Goal: Navigation & Orientation: Go to known website

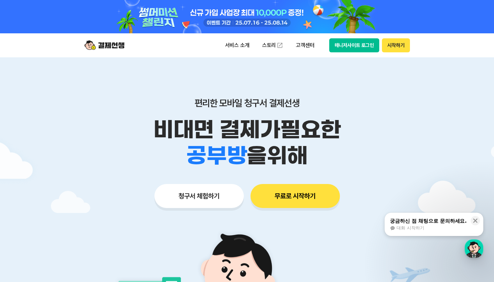
click at [202, 194] on button "청구서 체험하기" at bounding box center [198, 196] width 89 height 24
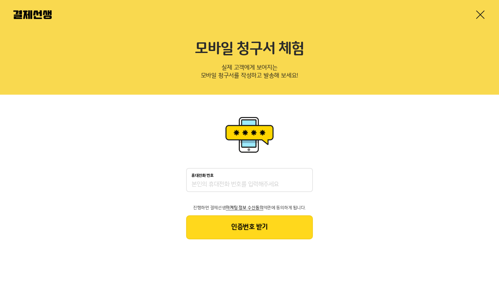
click at [19, 11] on img at bounding box center [32, 14] width 38 height 9
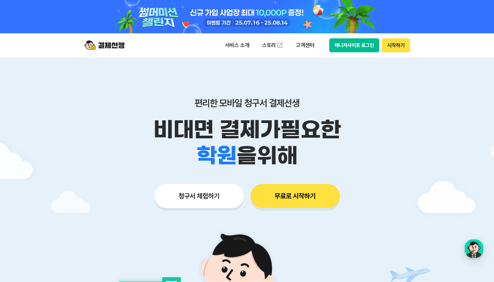
click at [357, 46] on button "매니저사이트 로그인" at bounding box center [354, 45] width 50 height 14
